Goal: Task Accomplishment & Management: Use online tool/utility

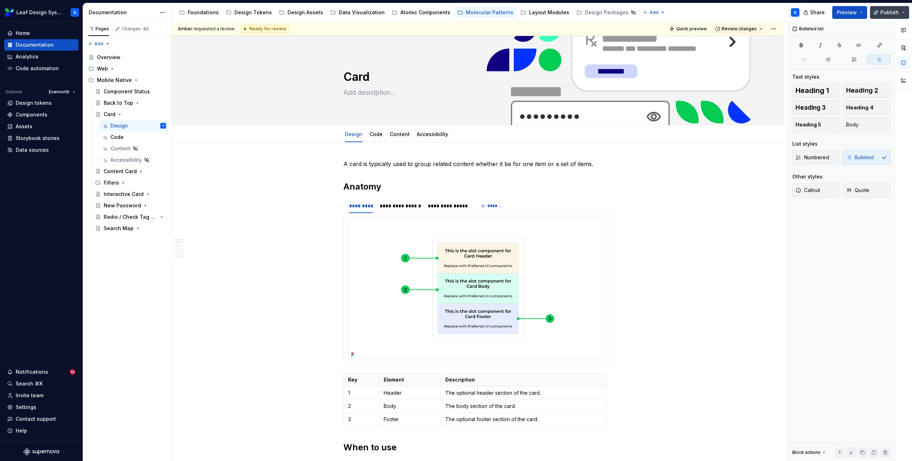
click at [903, 14] on button "Publish" at bounding box center [889, 12] width 39 height 13
click at [862, 11] on button "Preview" at bounding box center [849, 12] width 35 height 13
click at [817, 14] on span "Share" at bounding box center [817, 12] width 15 height 7
click at [772, 12] on div "Accessibility guide for tree Page tree. Navigate the tree with the arrow keys. …" at bounding box center [488, 12] width 633 height 19
click at [205, 11] on div "Foundations" at bounding box center [203, 12] width 31 height 7
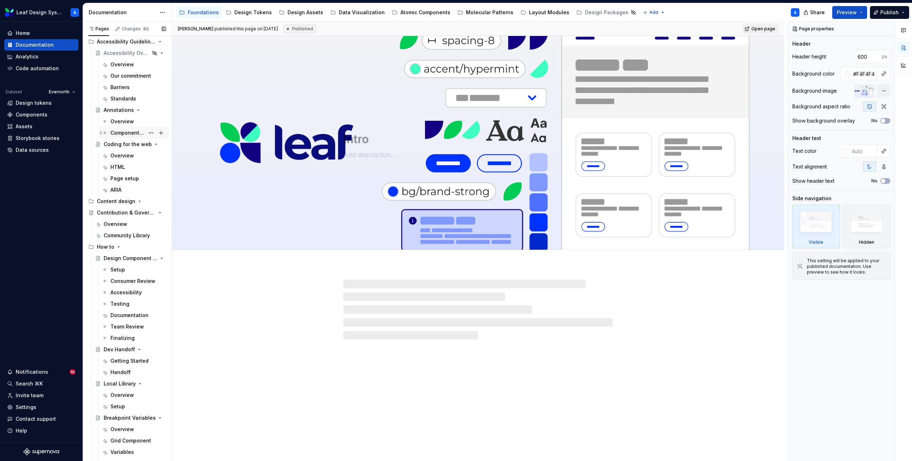
scroll to position [170, 0]
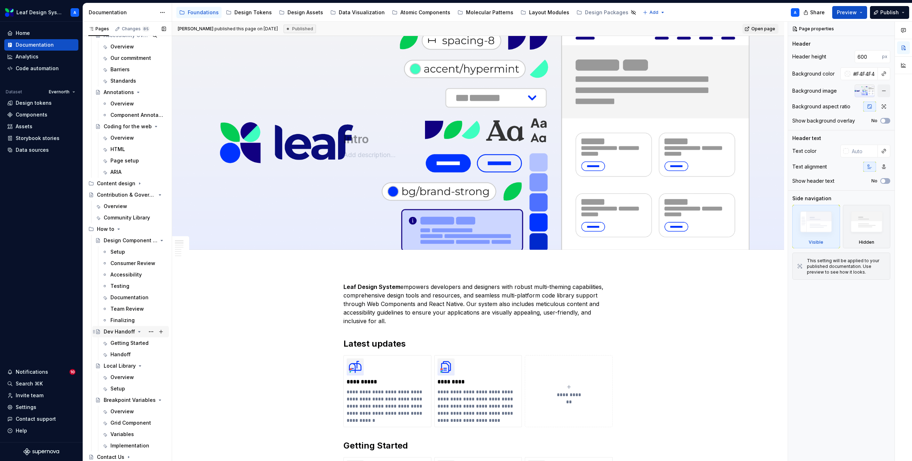
click at [116, 329] on div "Dev Handoff" at bounding box center [119, 331] width 31 height 7
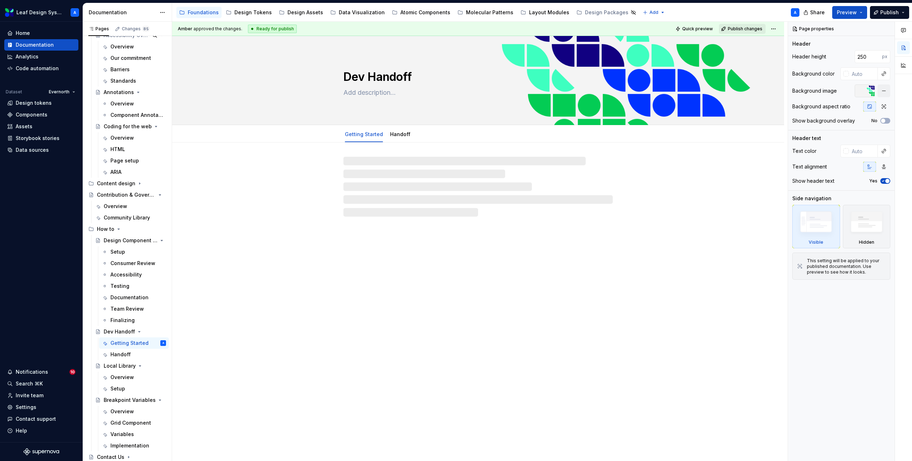
click at [742, 27] on span "Publish changes" at bounding box center [745, 29] width 35 height 6
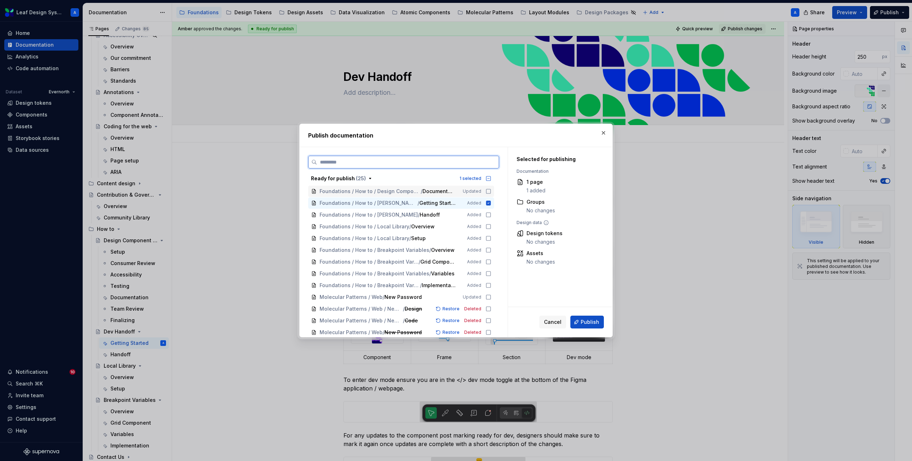
click at [491, 190] on icon at bounding box center [488, 191] width 6 height 6
click at [491, 214] on icon at bounding box center [488, 215] width 6 height 6
click at [491, 226] on icon at bounding box center [488, 227] width 6 height 6
click at [491, 238] on icon at bounding box center [488, 238] width 6 height 6
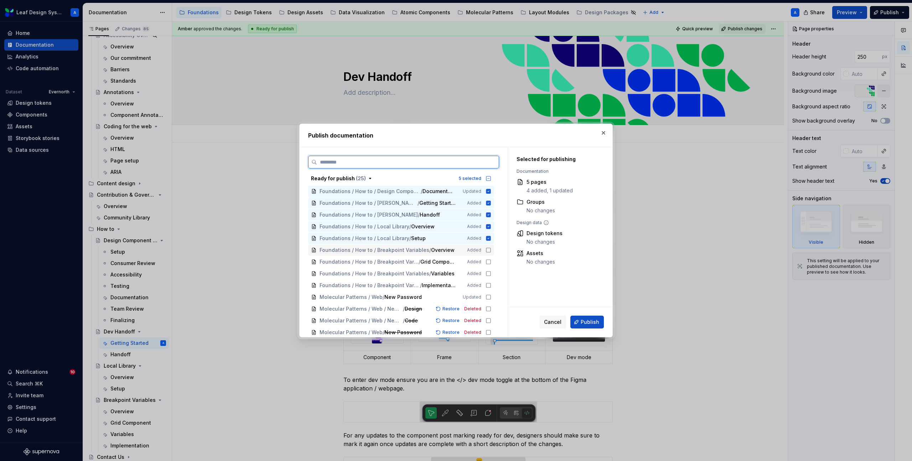
click at [491, 249] on icon at bounding box center [488, 250] width 6 height 6
click at [491, 261] on icon at bounding box center [488, 262] width 6 height 6
click at [491, 273] on icon at bounding box center [488, 274] width 6 height 6
click at [491, 285] on icon at bounding box center [488, 285] width 6 height 6
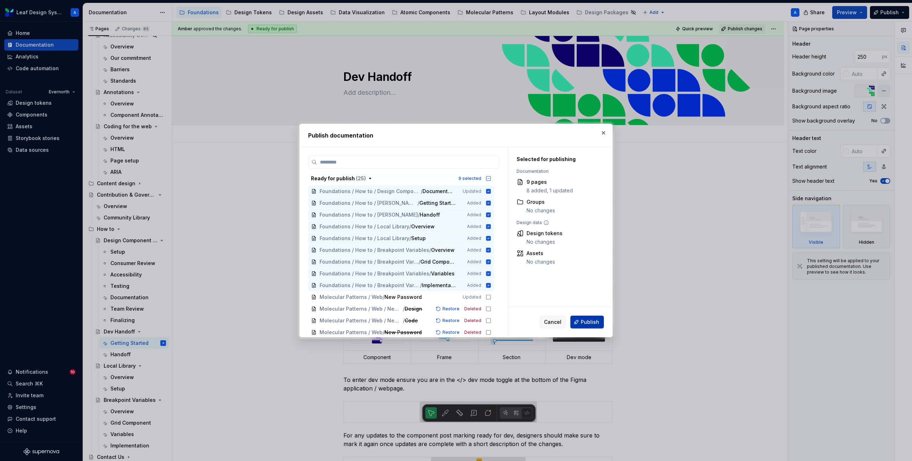
click at [588, 323] on span "Publish" at bounding box center [590, 321] width 19 height 7
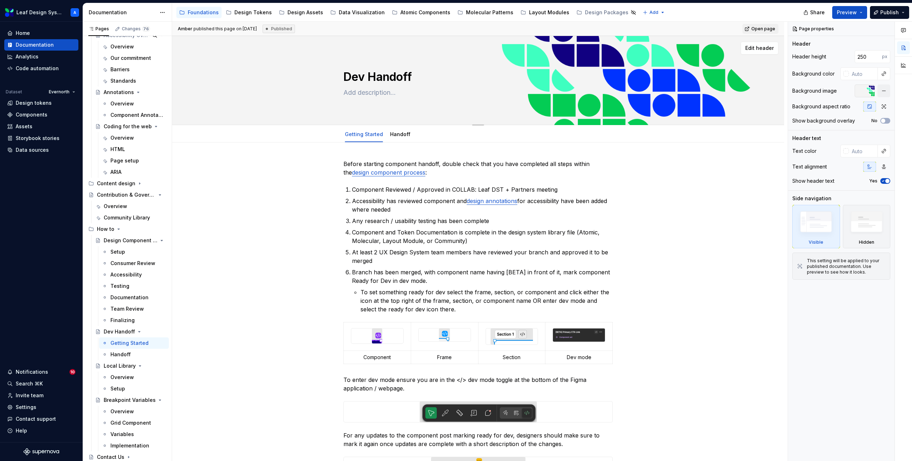
type textarea "*"
